Goal: Task Accomplishment & Management: Use online tool/utility

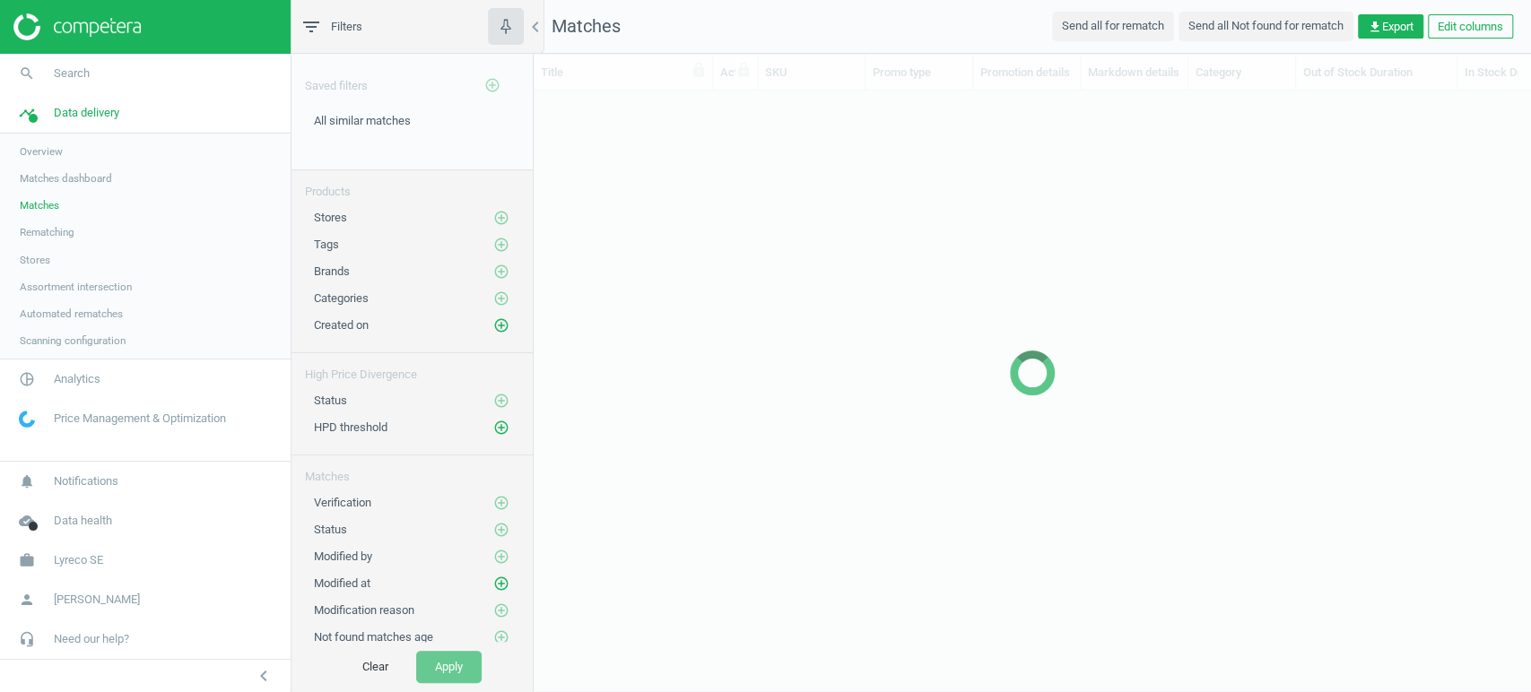
scroll to position [570, 981]
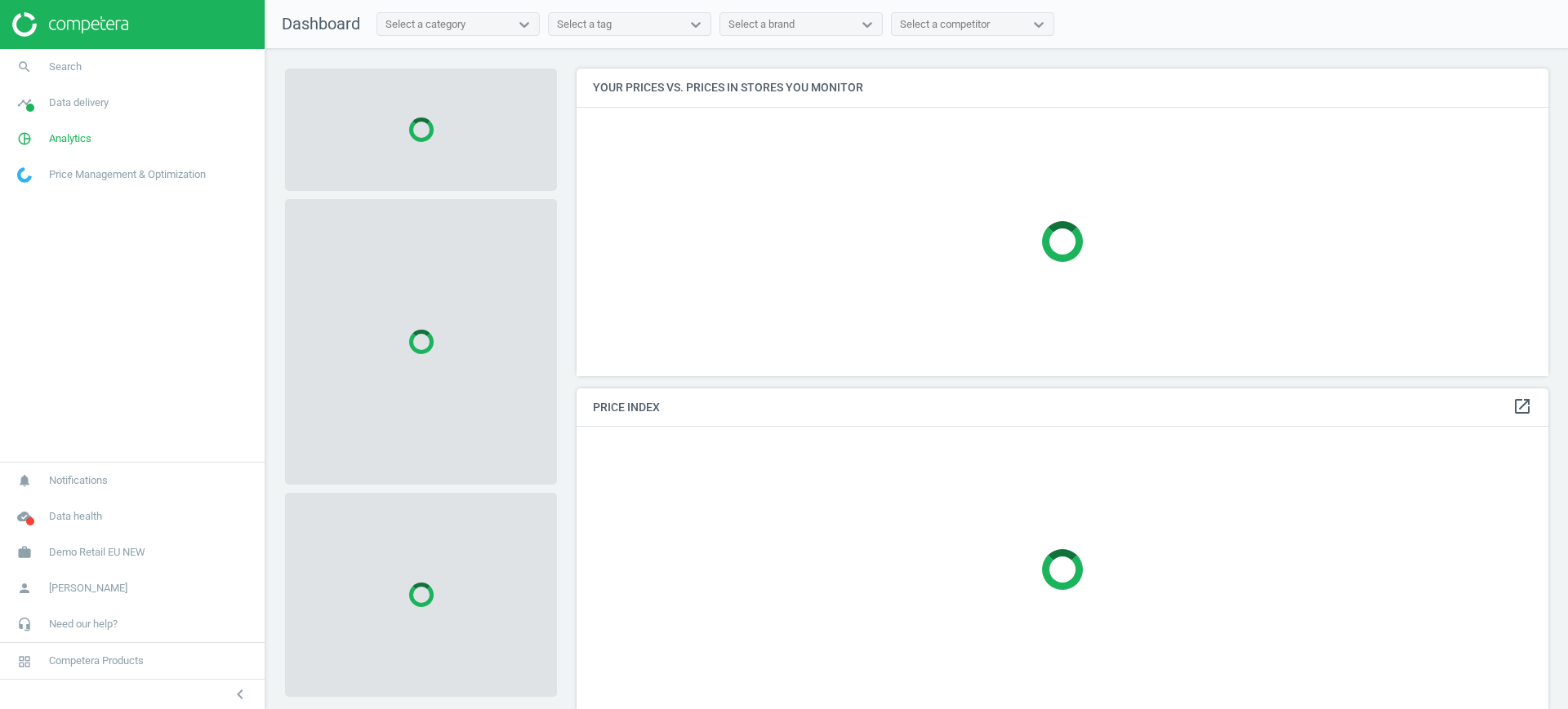
scroll to position [339, 988]
click at [145, 548] on span "Demo Retail EU NEW" at bounding box center [97, 552] width 97 height 15
click at [59, 511] on link "Switch campaign" at bounding box center [132, 504] width 265 height 25
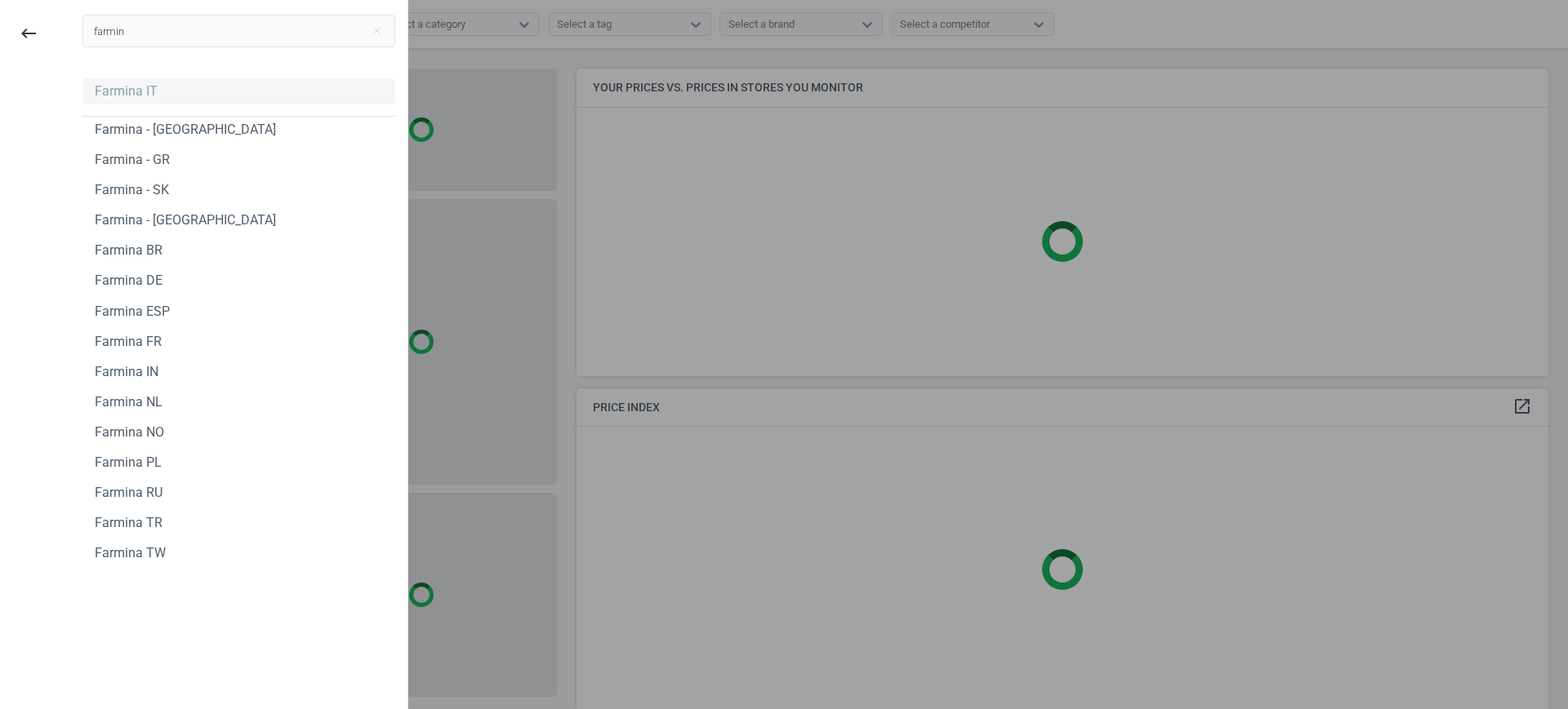
type input "farmin"
click at [145, 89] on div "Farmina IT" at bounding box center [126, 92] width 63 height 18
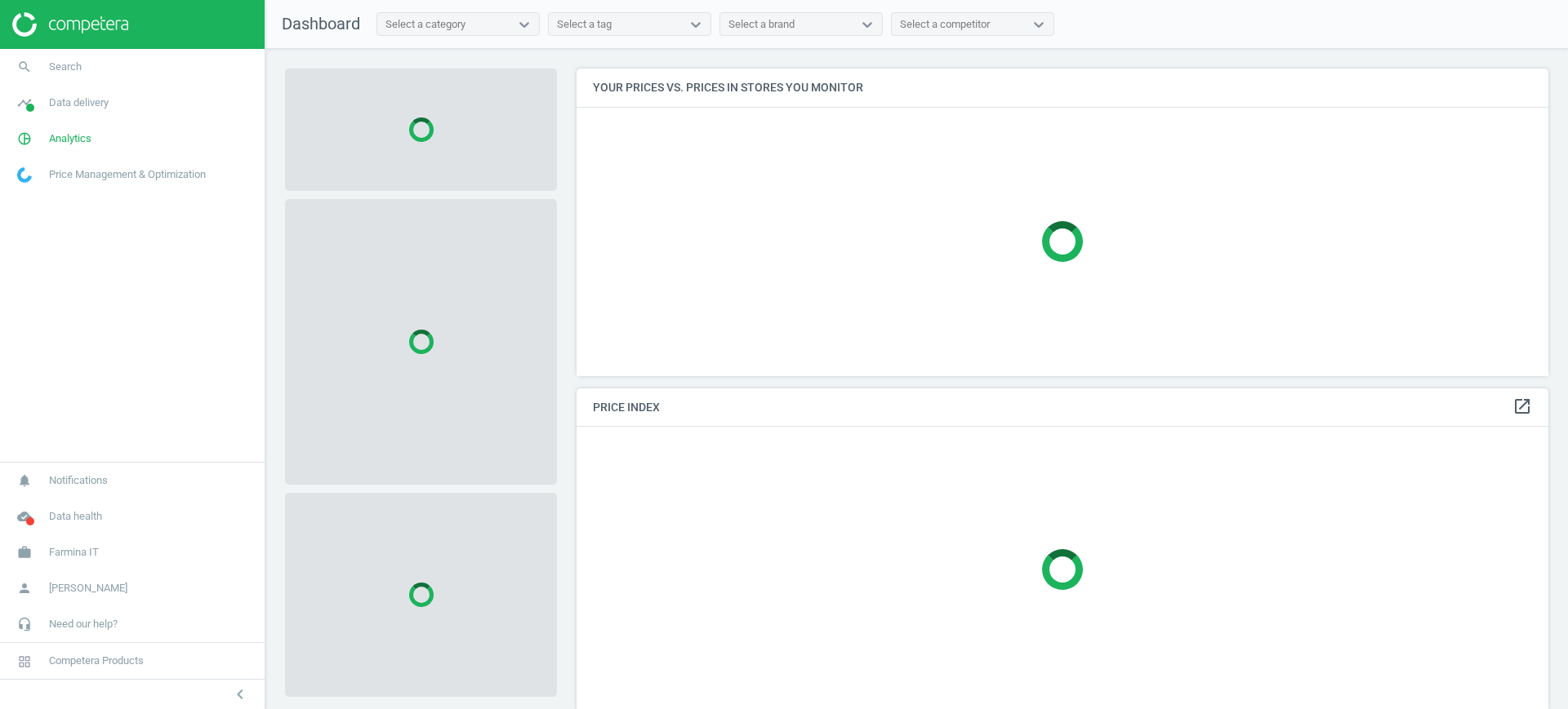
scroll to position [339, 988]
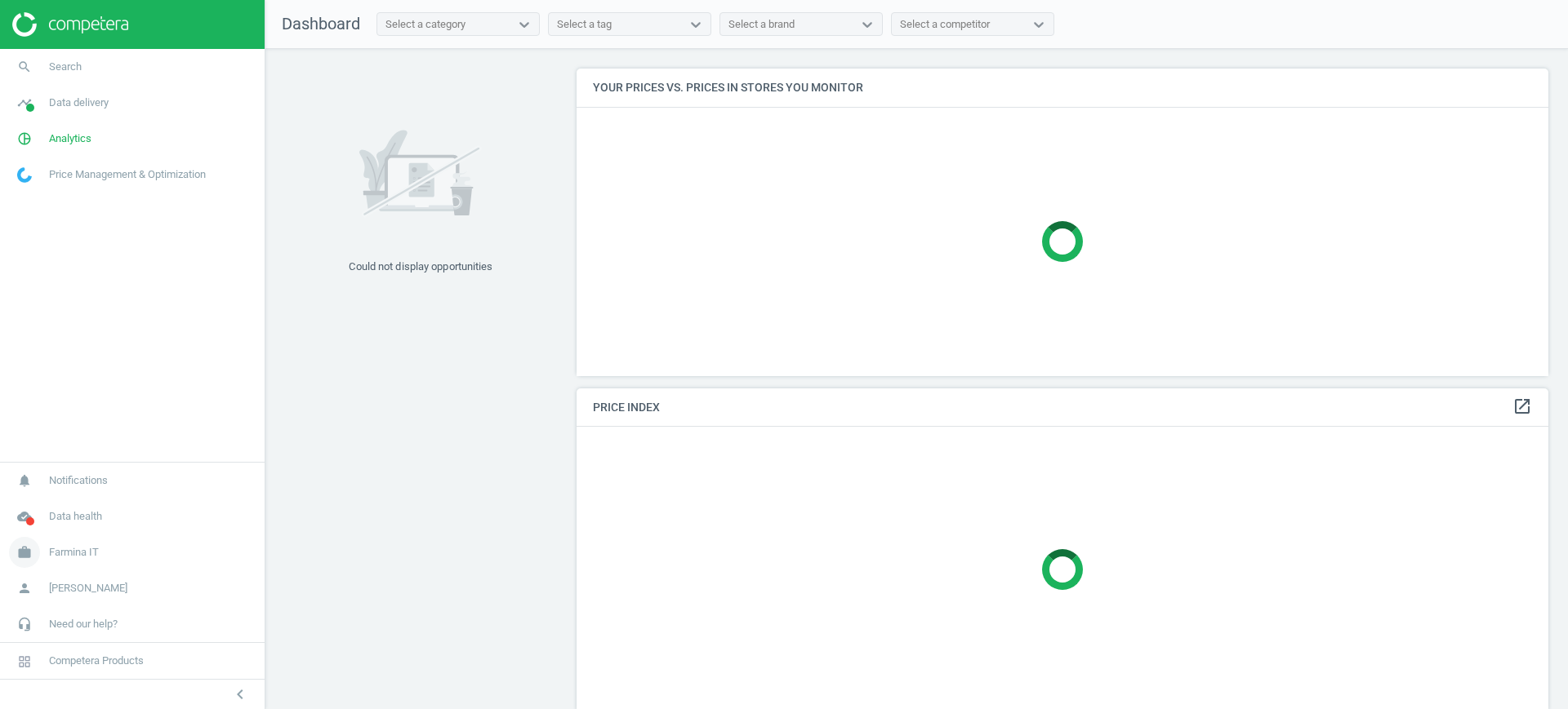
click at [80, 552] on span "Farmina IT" at bounding box center [74, 552] width 50 height 15
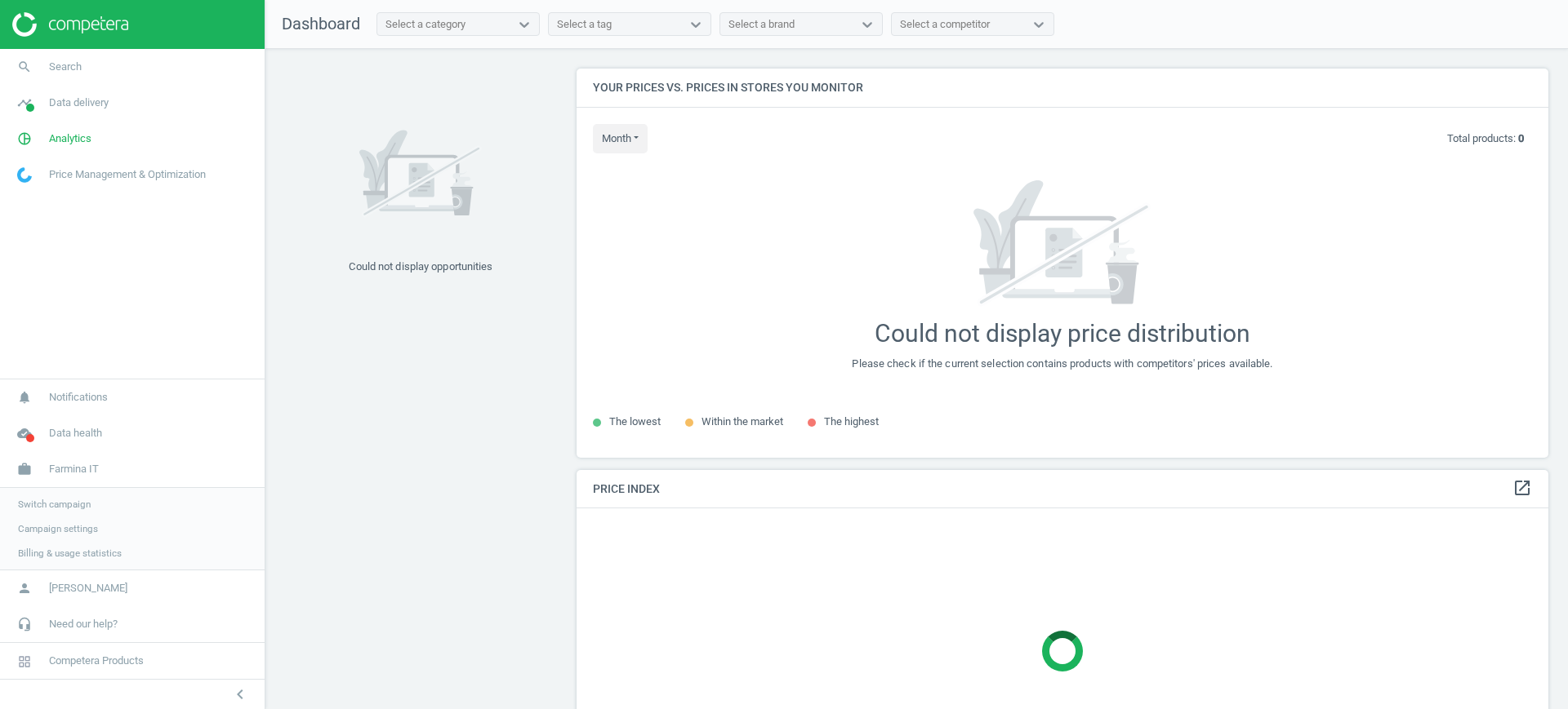
scroll to position [420, 988]
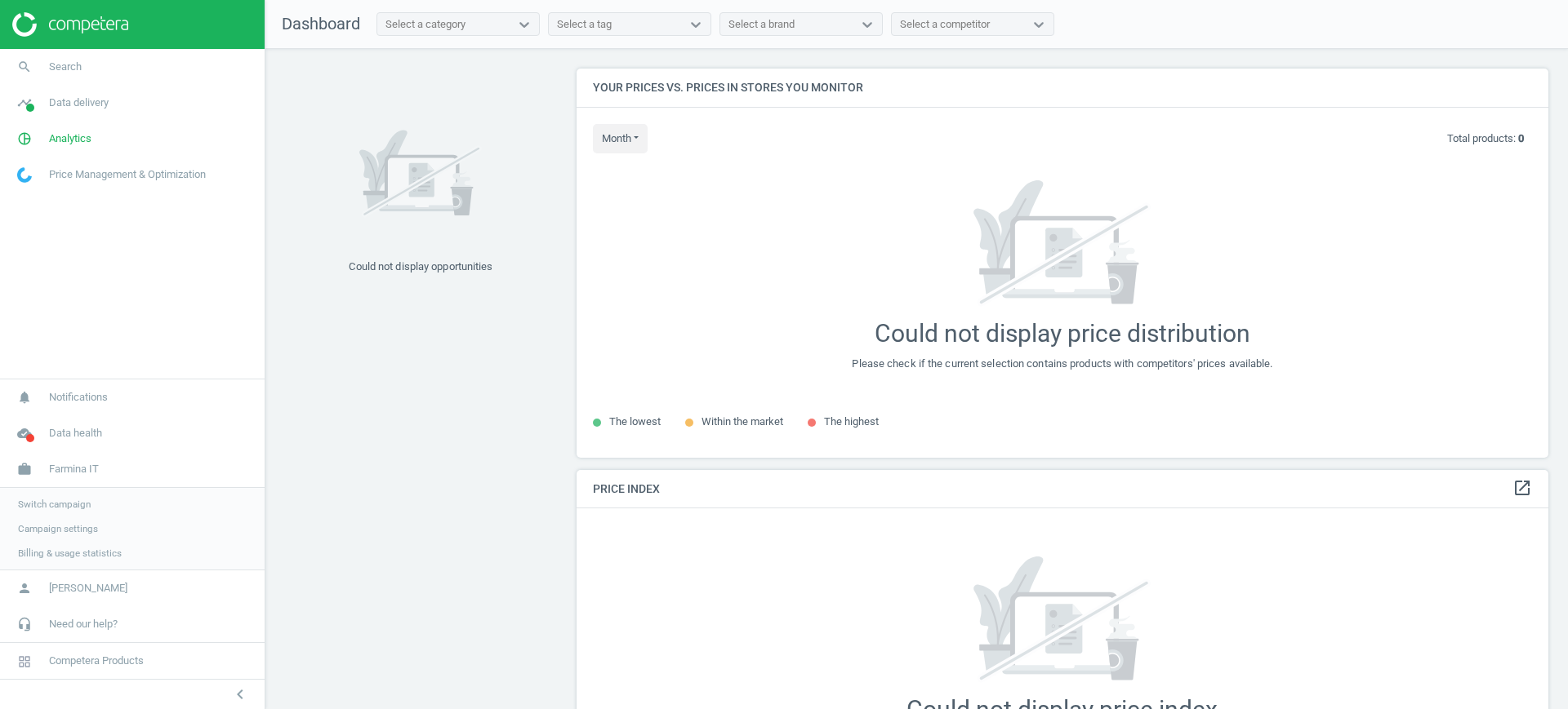
click at [60, 528] on span "Campaign settings" at bounding box center [58, 529] width 80 height 13
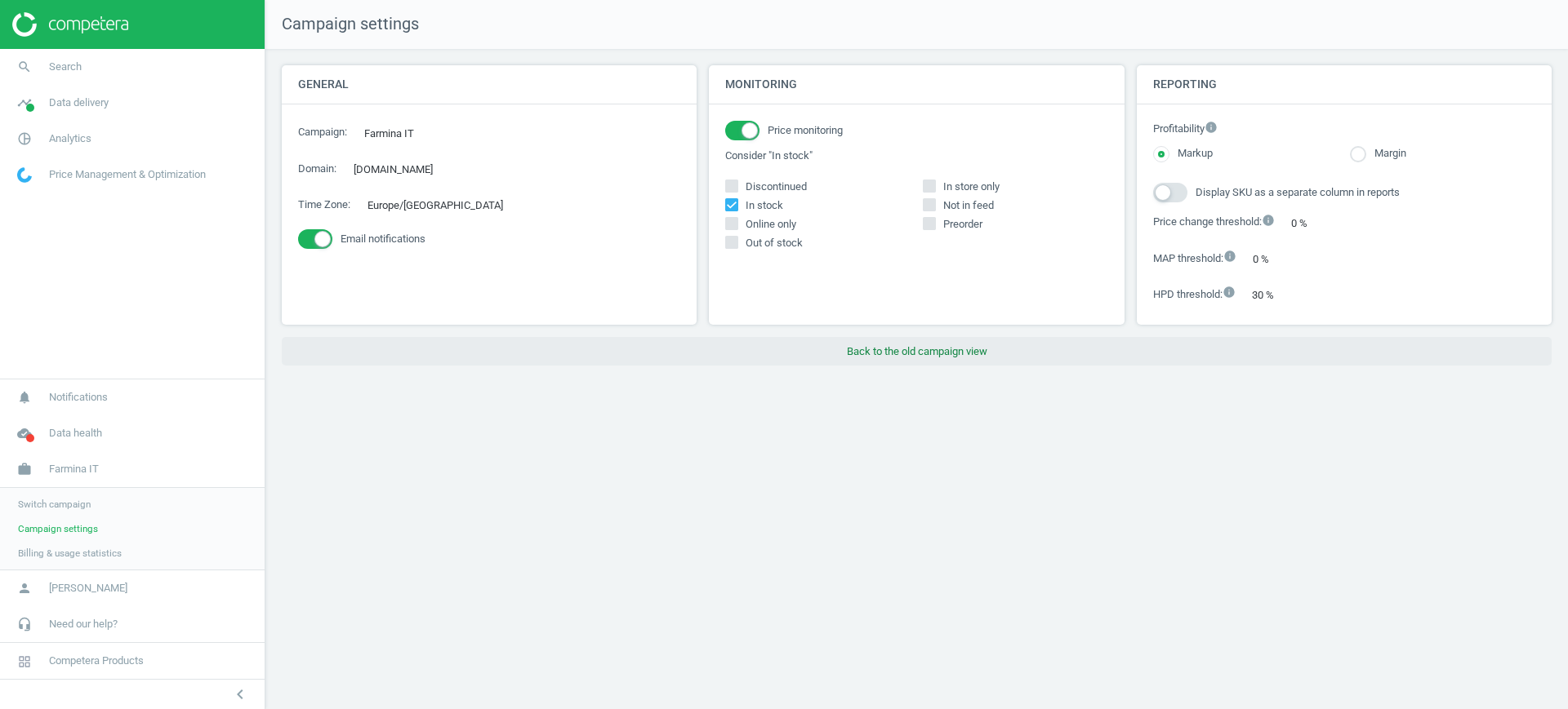
click at [873, 349] on button "Back to the old campaign view" at bounding box center [916, 351] width 1270 height 29
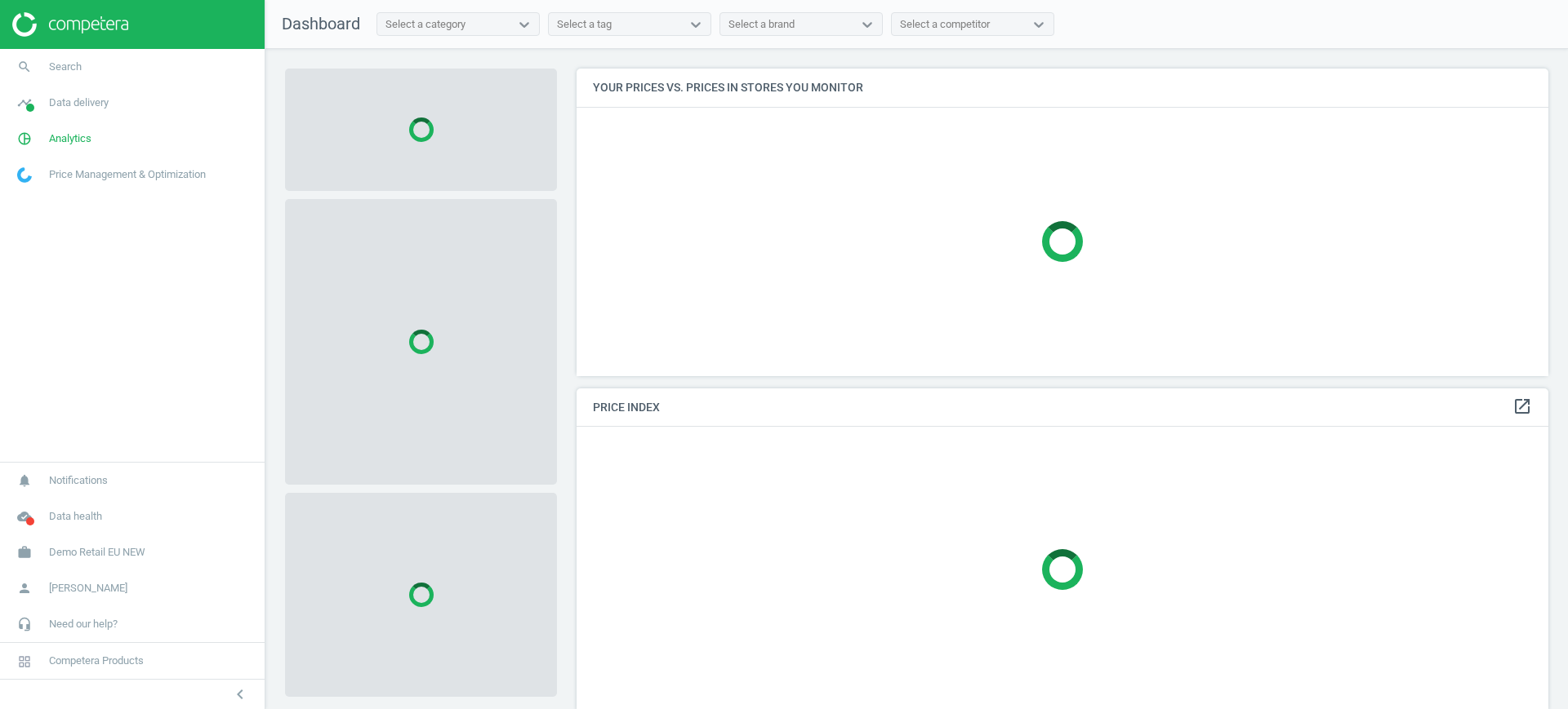
scroll to position [339, 988]
click at [114, 563] on link "work Demo Retail EU NEW" at bounding box center [132, 552] width 265 height 35
click at [64, 505] on span "Switch campaign" at bounding box center [55, 504] width 73 height 13
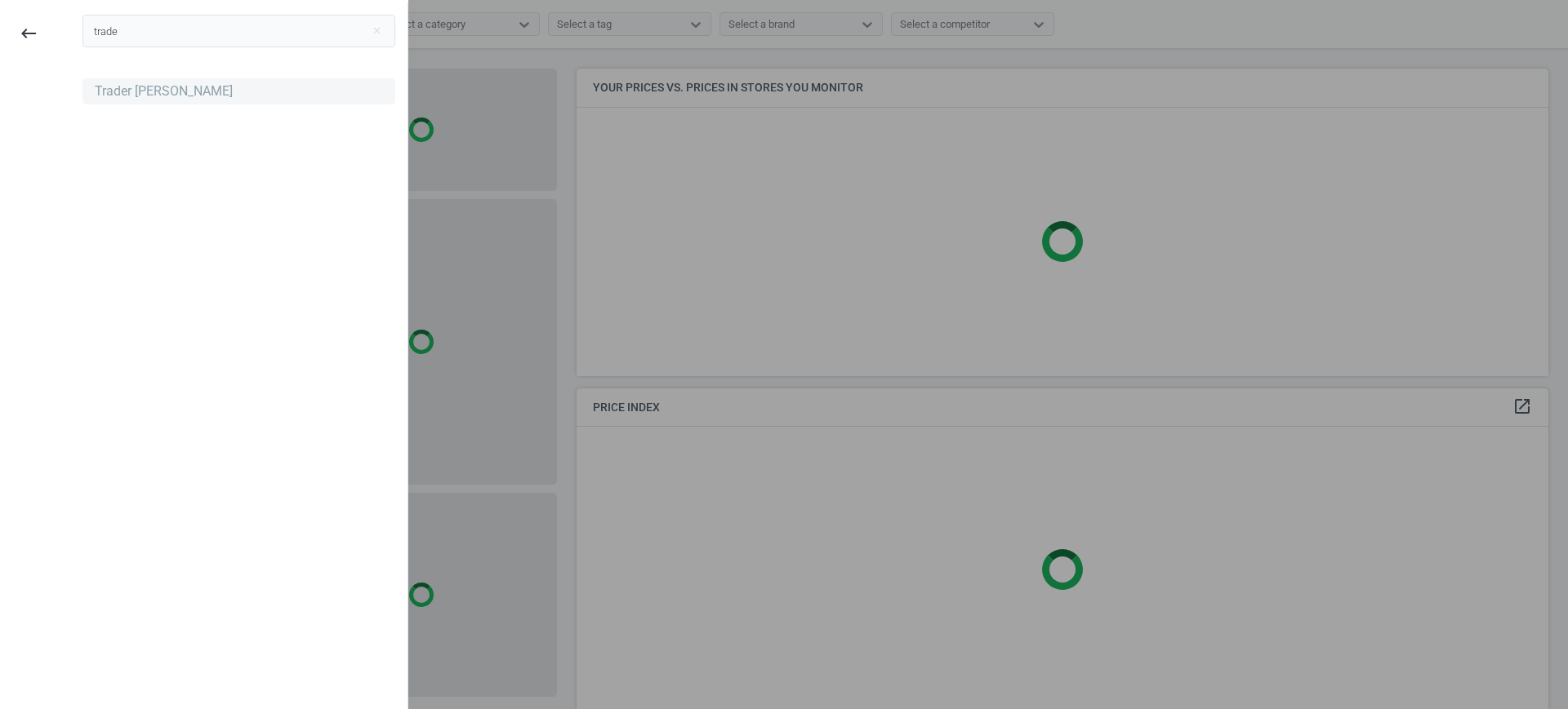
type input "trade"
click at [124, 95] on div "Trader [PERSON_NAME]" at bounding box center [164, 92] width 138 height 18
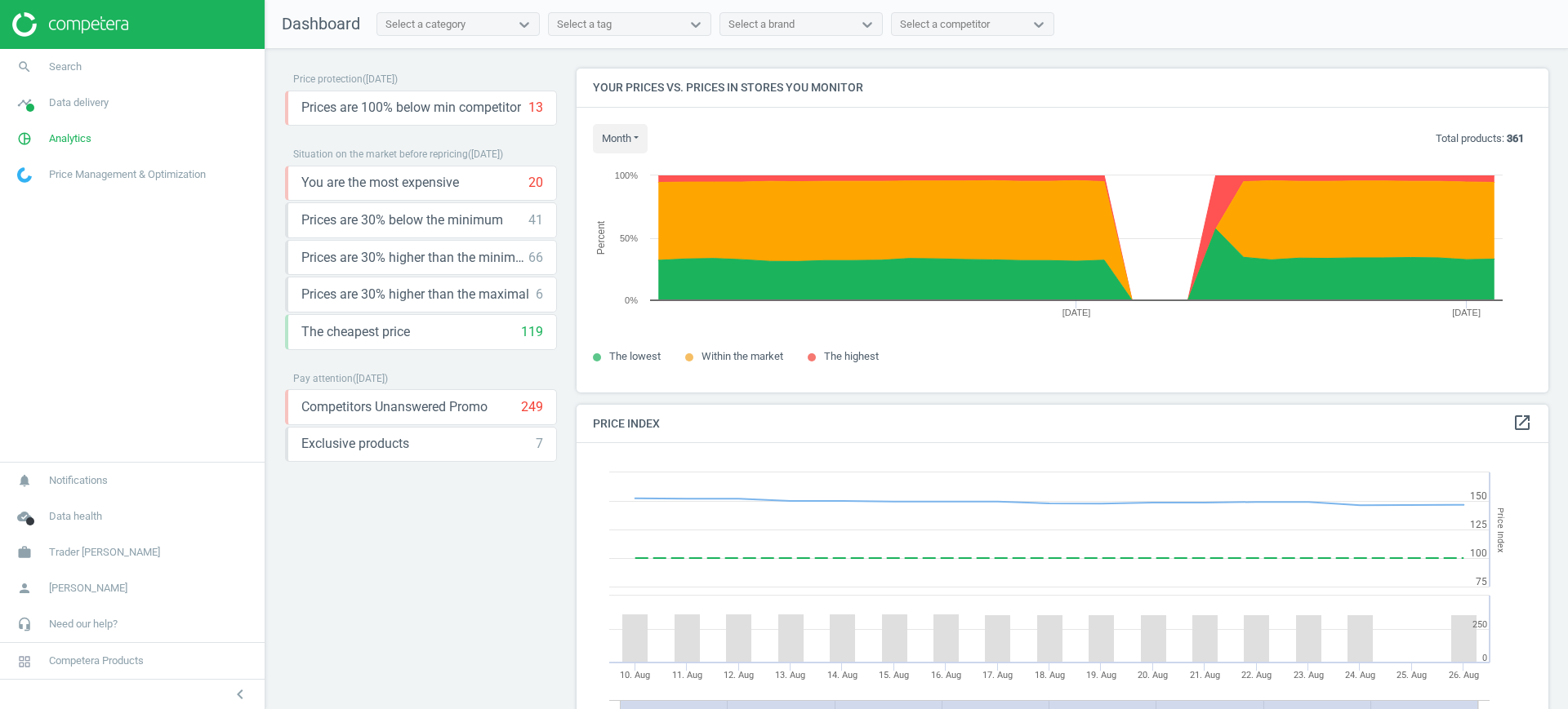
scroll to position [408, 988]
click at [73, 138] on span "Analytics" at bounding box center [70, 138] width 43 height 15
click at [51, 190] on link "Products" at bounding box center [132, 198] width 265 height 25
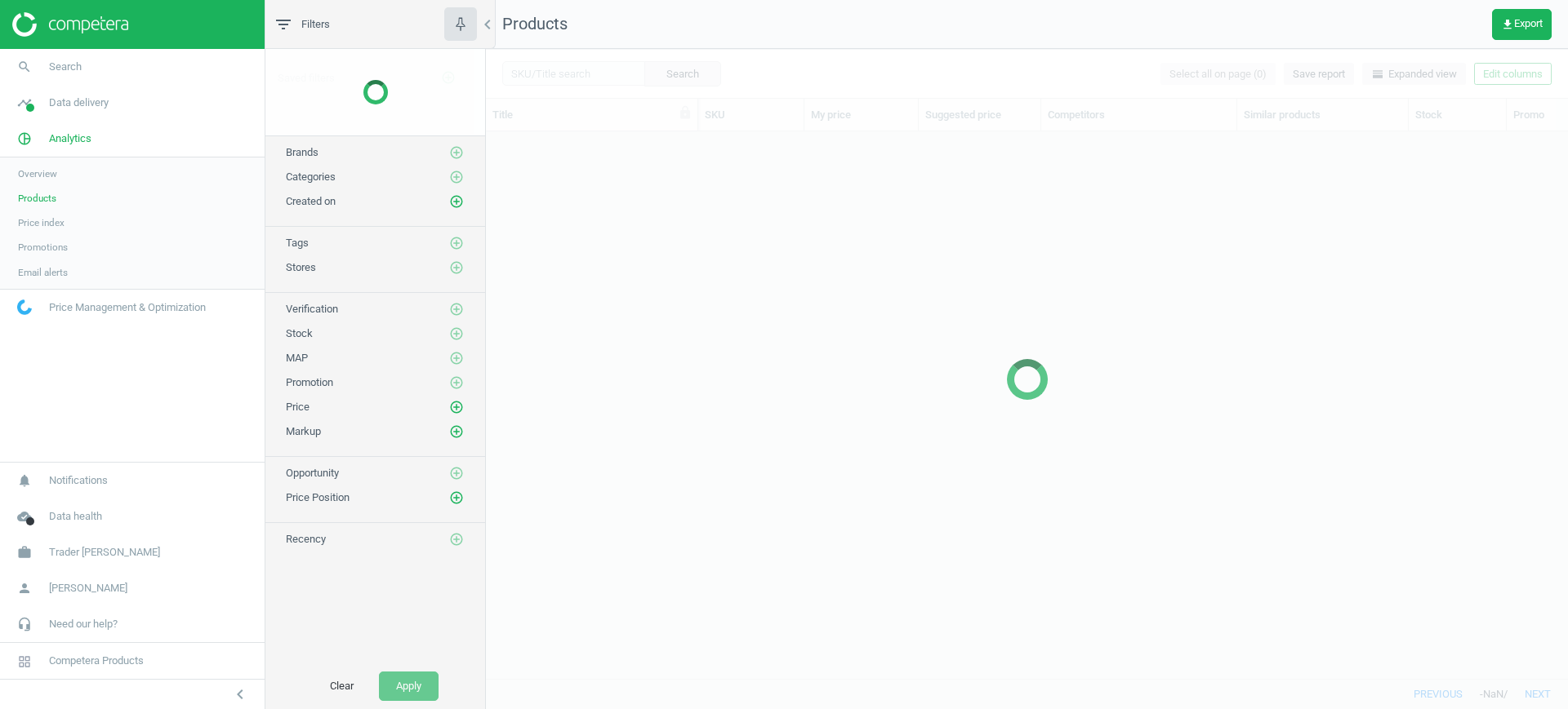
scroll to position [516, 1066]
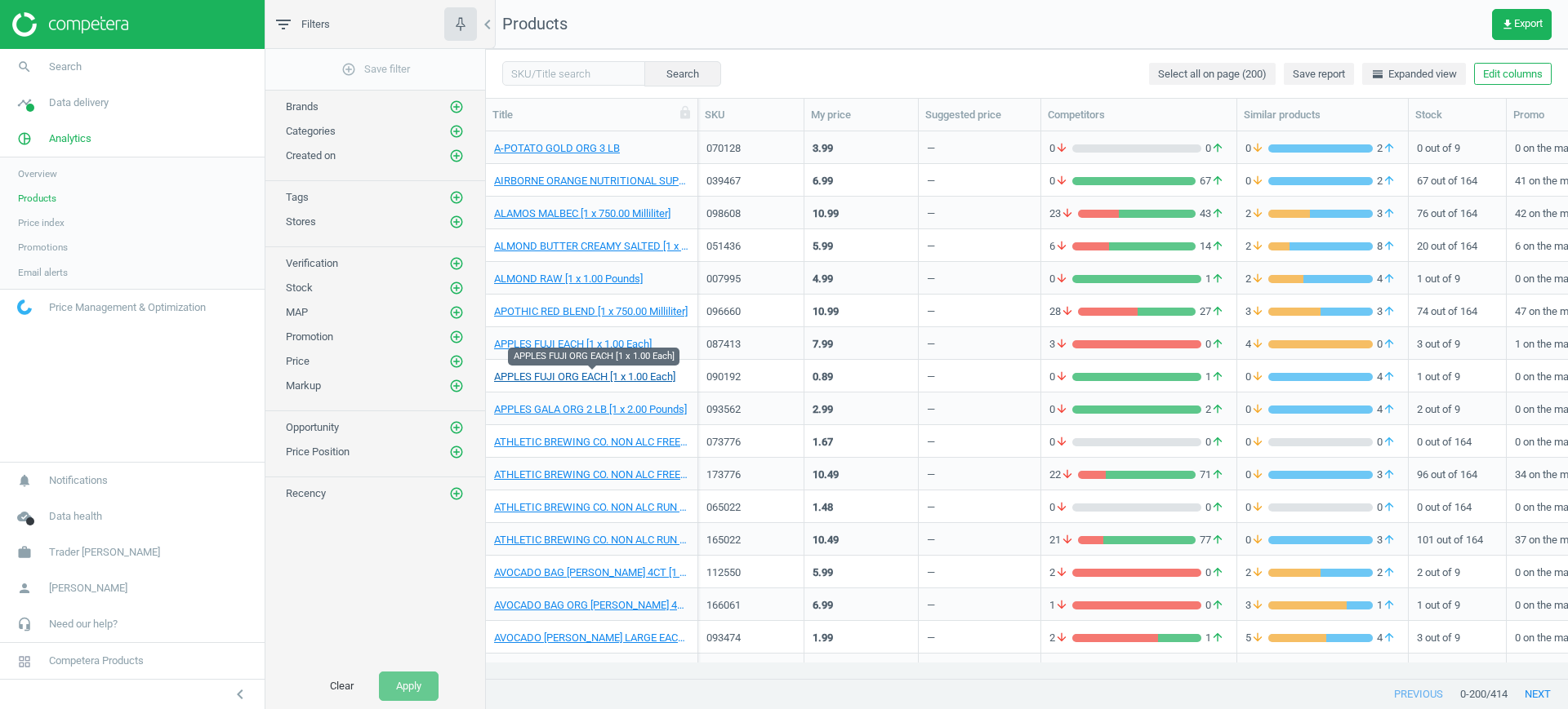
click at [653, 380] on link "APPLES FUJI ORG EACH [1 x 1.00 Each]" at bounding box center [585, 377] width 181 height 15
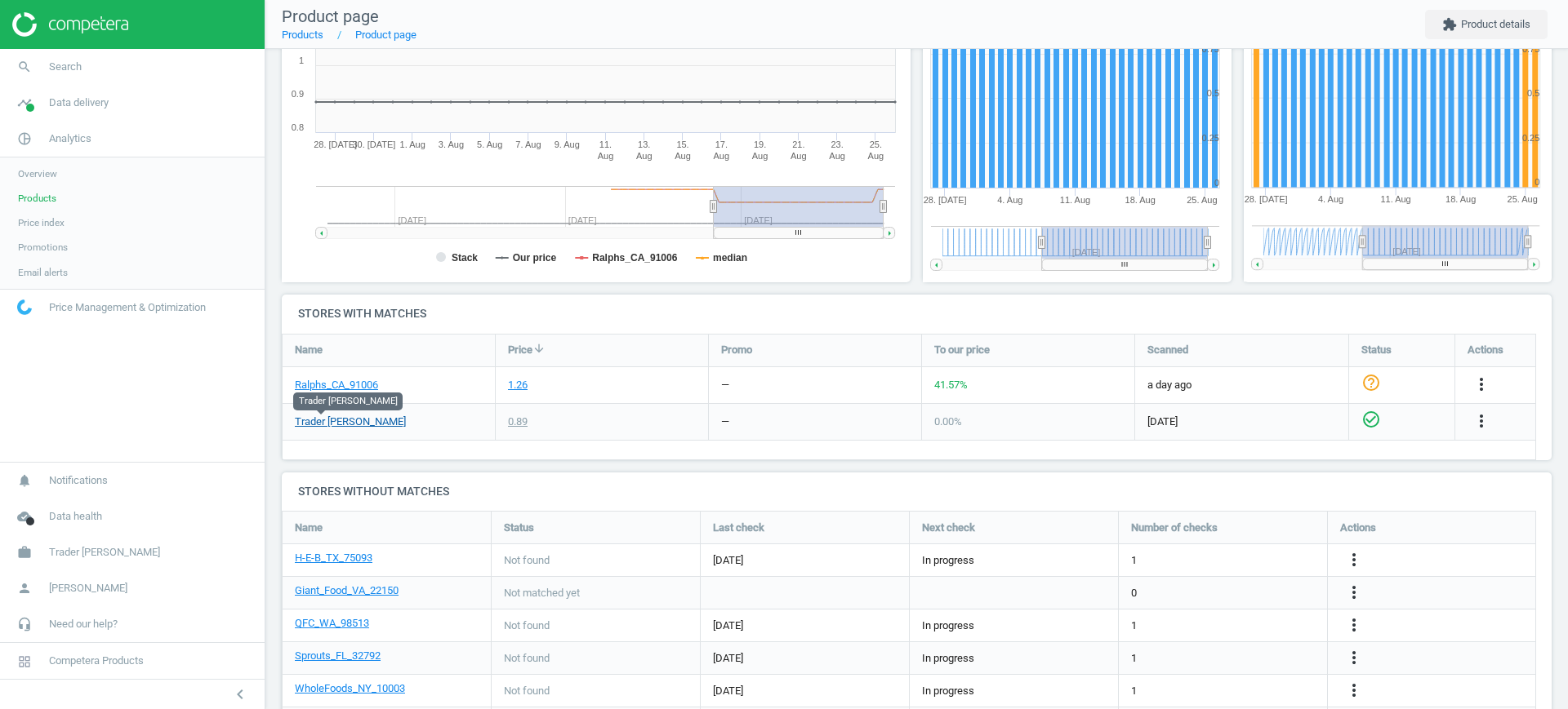
click at [338, 418] on link "Trader [PERSON_NAME]" at bounding box center [351, 422] width 111 height 15
